Goal: Task Accomplishment & Management: Use online tool/utility

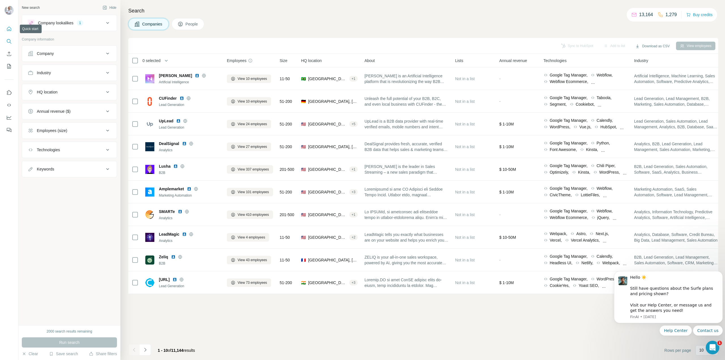
click at [8, 26] on icon "Quick start" at bounding box center [9, 29] width 6 height 6
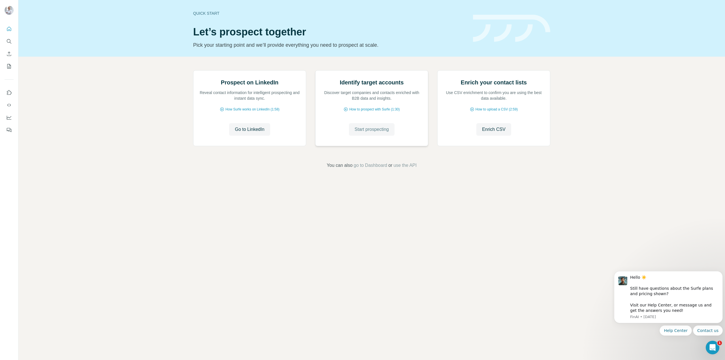
click at [369, 133] on span "Start prospecting" at bounding box center [371, 129] width 34 height 7
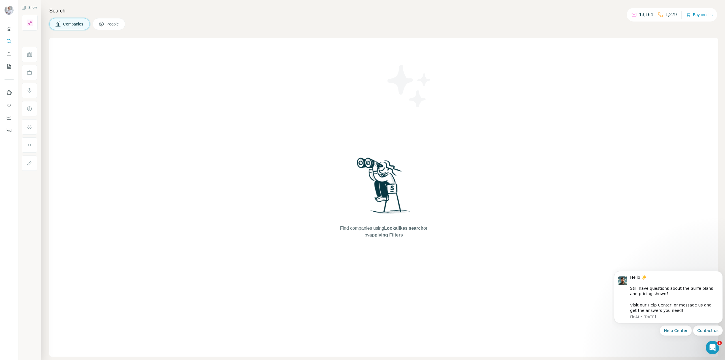
click at [113, 23] on span "People" at bounding box center [112, 24] width 13 height 6
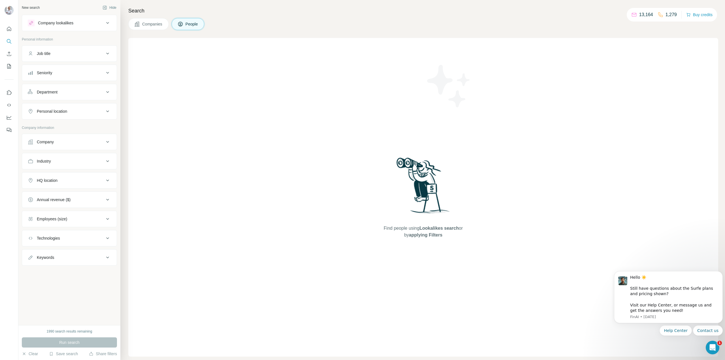
click at [46, 52] on div "Job title" at bounding box center [44, 54] width 14 height 6
click at [49, 64] on input "text" at bounding box center [64, 68] width 72 height 10
click at [63, 70] on input "text" at bounding box center [64, 68] width 72 height 10
click at [58, 90] on div "Seniority" at bounding box center [66, 90] width 76 height 6
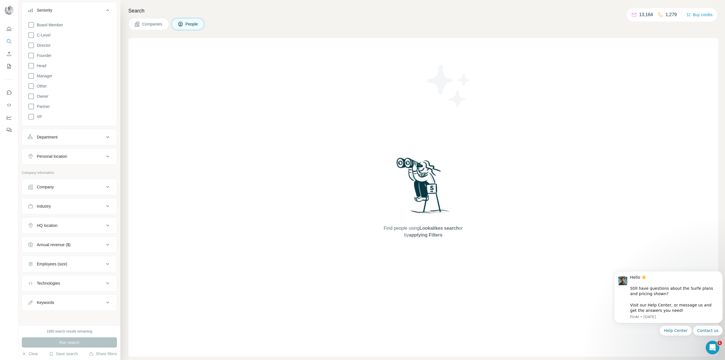
scroll to position [81, 0]
click at [80, 136] on div "Department" at bounding box center [66, 136] width 76 height 6
click at [84, 169] on div "Personal location" at bounding box center [66, 172] width 76 height 6
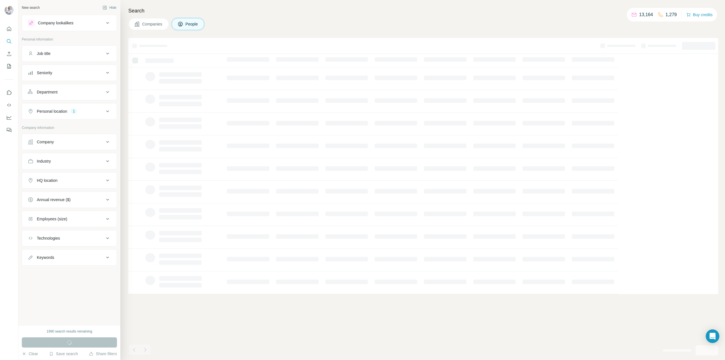
click at [42, 52] on div "Job title" at bounding box center [44, 54] width 14 height 6
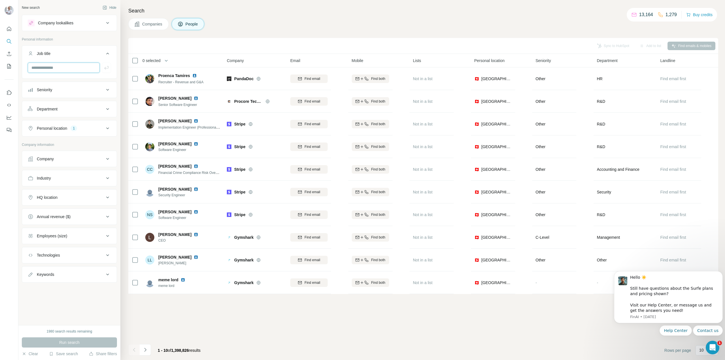
click at [55, 68] on input "text" at bounding box center [64, 68] width 72 height 10
click at [54, 87] on div "Seniority" at bounding box center [66, 90] width 76 height 6
